Goal: Use online tool/utility: Utilize a website feature to perform a specific function

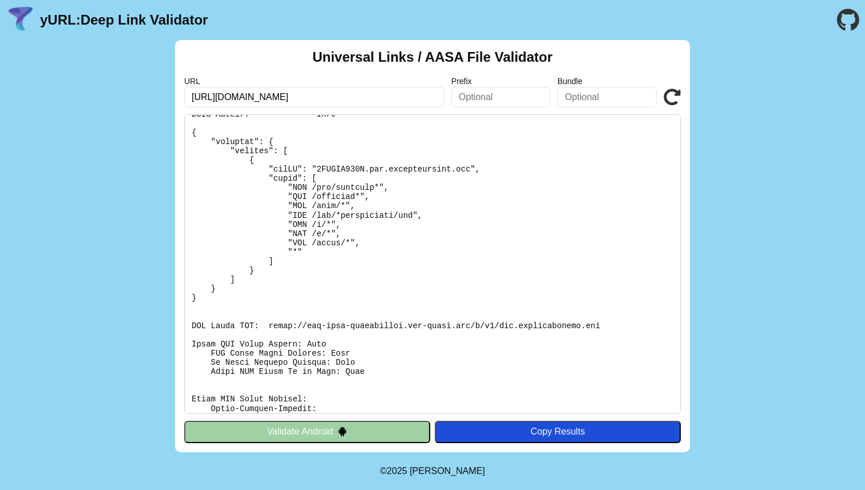
scroll to position [63, 0]
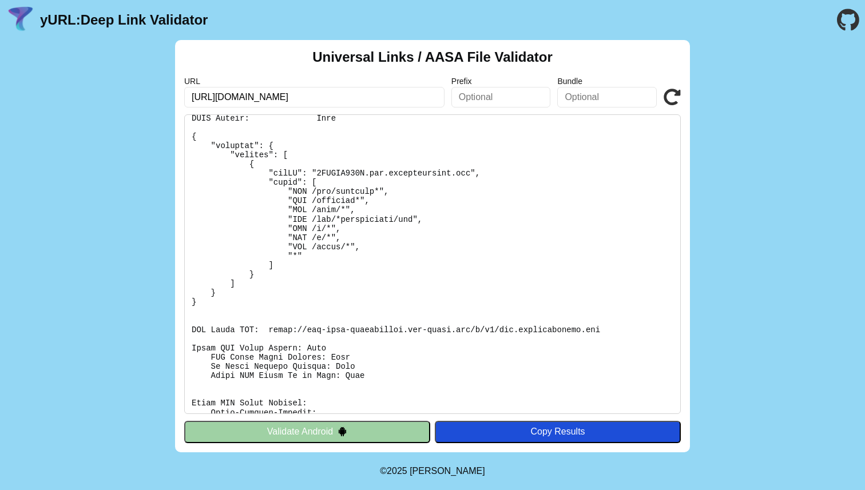
click at [416, 214] on pre at bounding box center [432, 264] width 496 height 300
click at [409, 229] on pre at bounding box center [432, 264] width 496 height 300
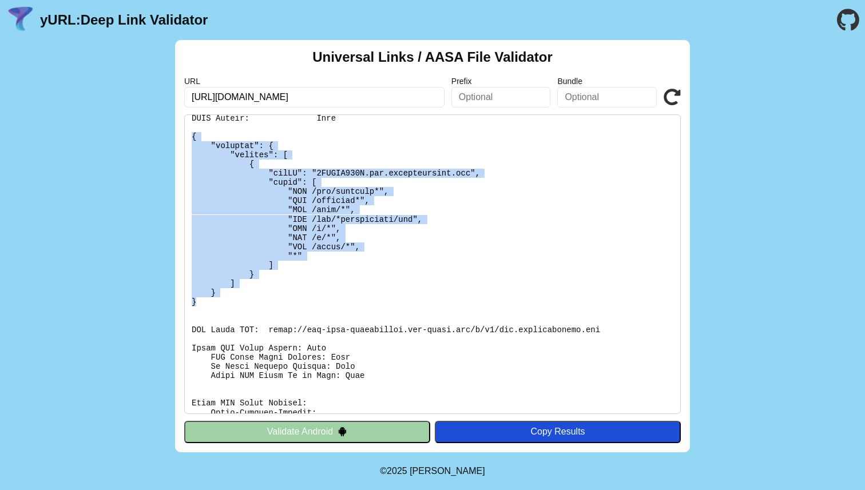
copy pre "{ "applinks": { "details": [ { "appID": "8QUVHR728K.com.startinfinity.app", "pa…"
drag, startPoint x: 190, startPoint y: 136, endPoint x: 199, endPoint y: 305, distance: 169.5
click at [199, 305] on pre at bounding box center [432, 264] width 496 height 300
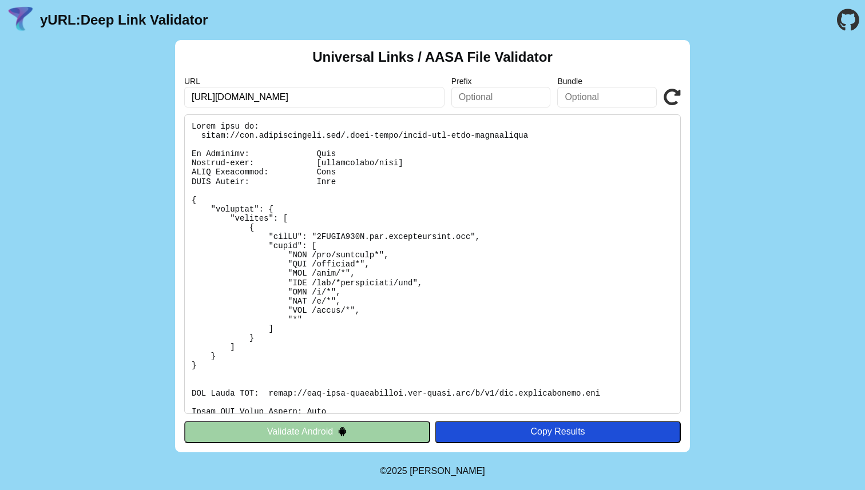
click at [411, 205] on pre at bounding box center [432, 264] width 496 height 300
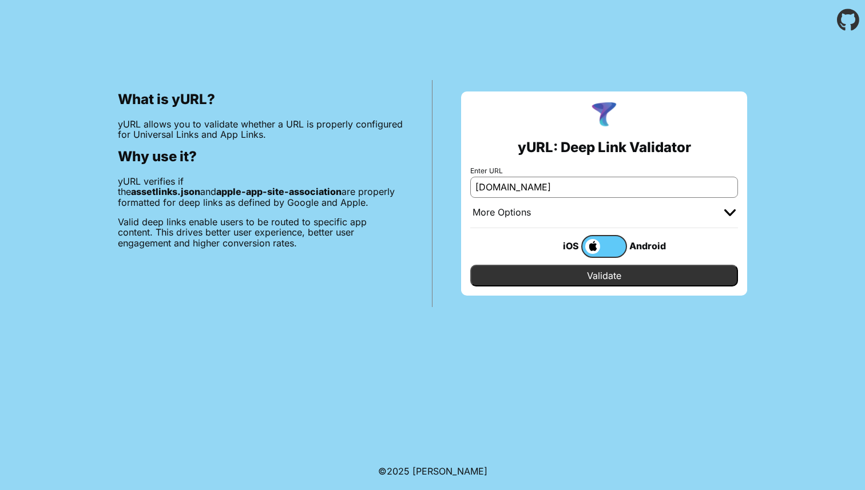
type input "[DOMAIN_NAME]"
click at [470, 265] on input "Validate" at bounding box center [604, 276] width 268 height 22
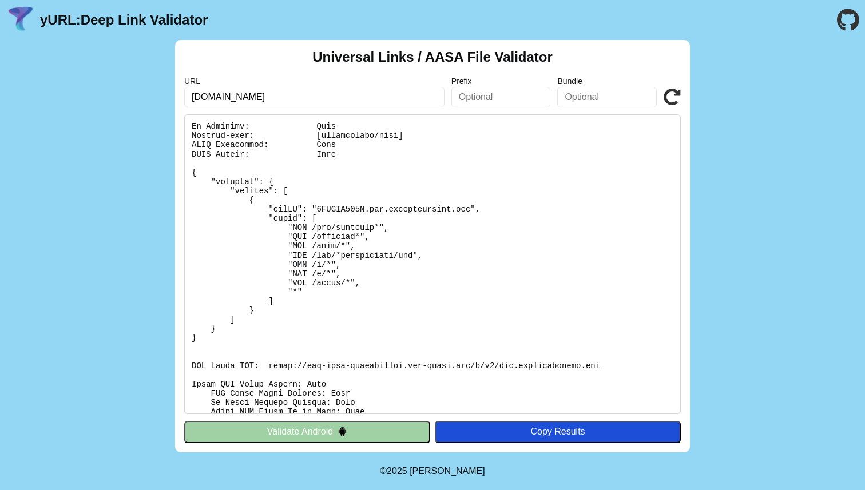
scroll to position [25, 0]
click at [491, 100] on input "text" at bounding box center [501, 97] width 100 height 21
type input "lajd"
click at [495, 213] on pre at bounding box center [432, 264] width 496 height 300
click at [667, 96] on icon at bounding box center [671, 97] width 17 height 17
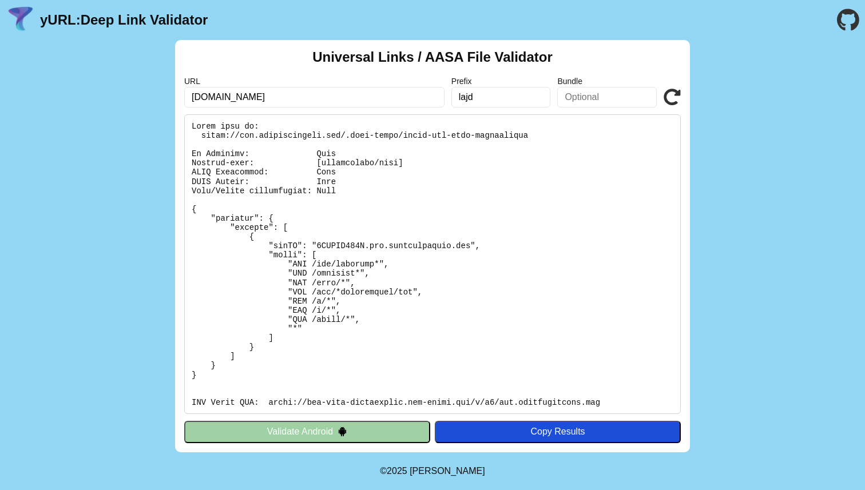
click at [504, 94] on input "lajd" at bounding box center [501, 97] width 100 height 21
click at [376, 164] on pre at bounding box center [432, 264] width 496 height 300
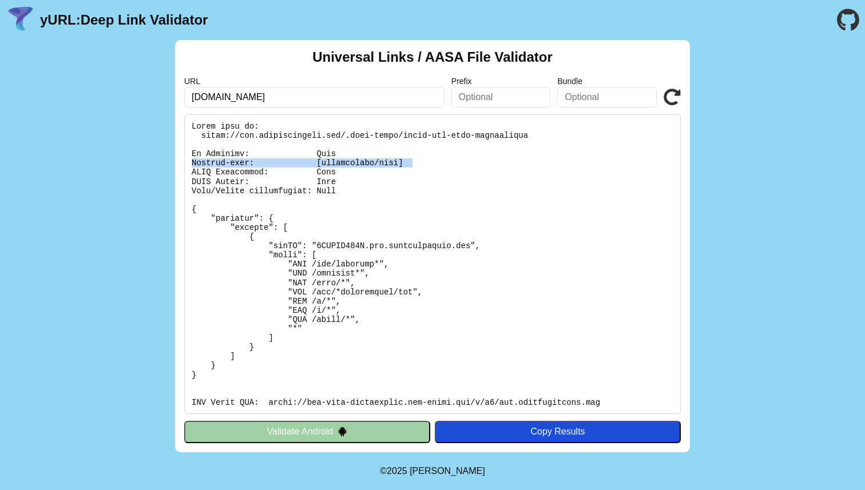
click at [376, 164] on pre at bounding box center [432, 264] width 496 height 300
click at [512, 95] on input "text" at bounding box center [501, 97] width 100 height 21
click at [665, 91] on icon at bounding box center [671, 97] width 17 height 17
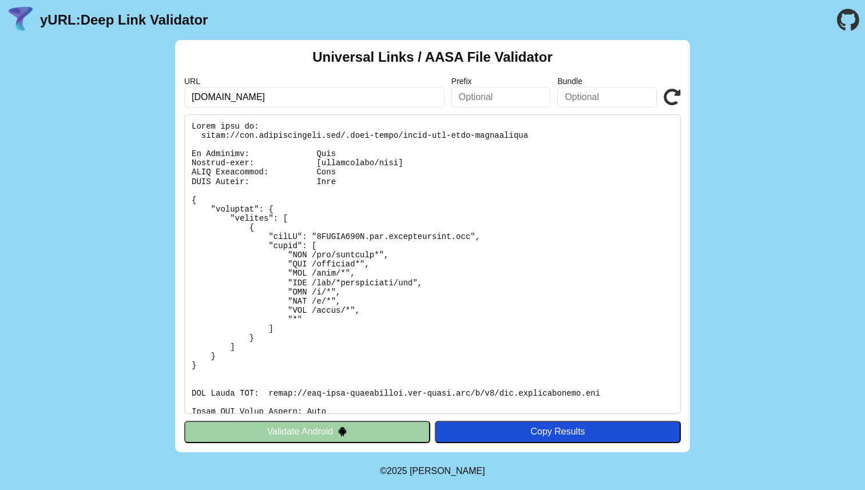
click at [325, 92] on input "[DOMAIN_NAME]" at bounding box center [314, 97] width 260 height 21
click at [324, 96] on input "[DOMAIN_NAME]" at bounding box center [314, 97] width 260 height 21
click at [110, 189] on div "Universal Links / AASA File Validator URL [DOMAIN_NAME] Prefix Bundle Validate …" at bounding box center [432, 246] width 865 height 412
click at [358, 90] on input "[DOMAIN_NAME]" at bounding box center [314, 97] width 260 height 21
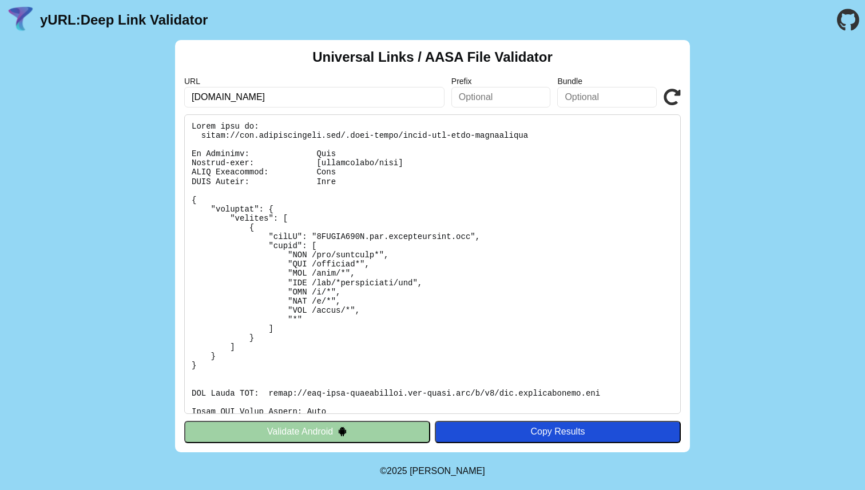
click at [358, 90] on input "[DOMAIN_NAME]" at bounding box center [314, 97] width 260 height 21
click at [314, 224] on pre at bounding box center [432, 264] width 496 height 300
drag, startPoint x: 313, startPoint y: 303, endPoint x: 327, endPoint y: 303, distance: 13.7
click at [327, 303] on pre at bounding box center [432, 264] width 496 height 300
click at [338, 299] on pre at bounding box center [432, 264] width 496 height 300
